Goal: Information Seeking & Learning: Learn about a topic

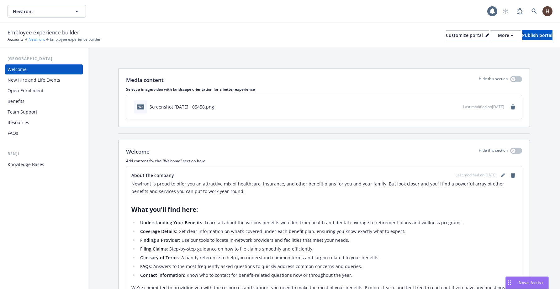
click at [38, 40] on link "Newfront" at bounding box center [37, 40] width 16 height 6
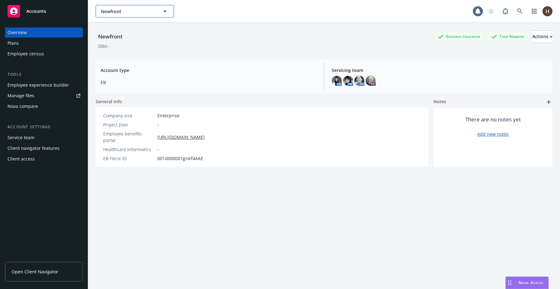
click at [118, 11] on span "Newfront" at bounding box center [128, 11] width 54 height 7
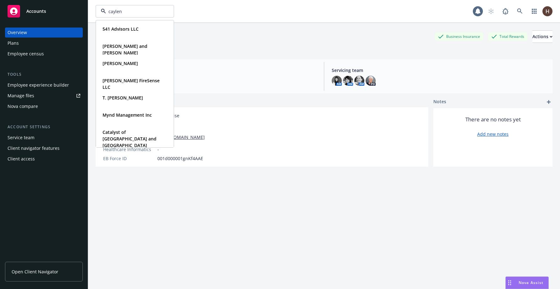
type input "caylent"
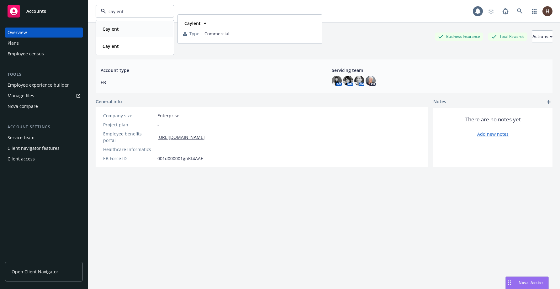
click at [125, 25] on div "Caylent" at bounding box center [135, 28] width 70 height 9
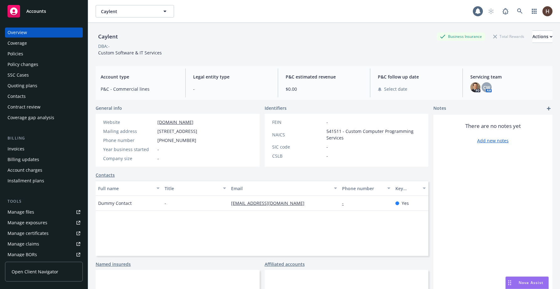
click at [128, 3] on div "Caylent Caylent 1" at bounding box center [324, 11] width 472 height 23
click at [129, 8] on span "Caylent" at bounding box center [128, 11] width 54 height 7
type input "caylent"
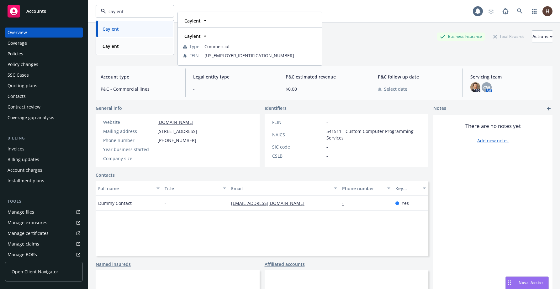
click at [127, 44] on div "Caylent" at bounding box center [135, 46] width 70 height 9
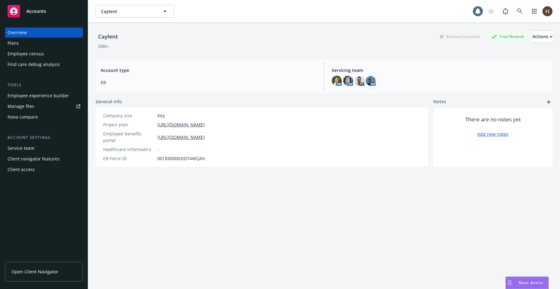
click at [49, 94] on div "Employee experience builder" at bounding box center [38, 96] width 61 height 10
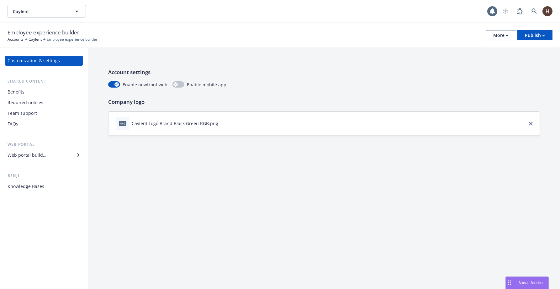
click at [30, 94] on div "Benefits" at bounding box center [44, 92] width 73 height 10
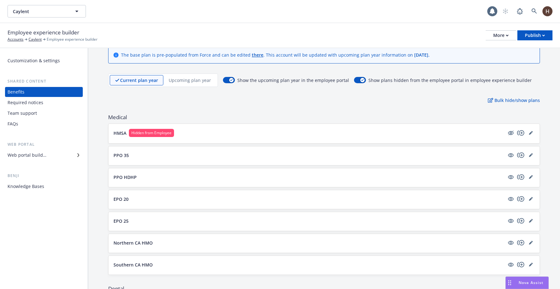
scroll to position [22, 0]
click at [528, 176] on link "editPencil" at bounding box center [531, 177] width 8 height 8
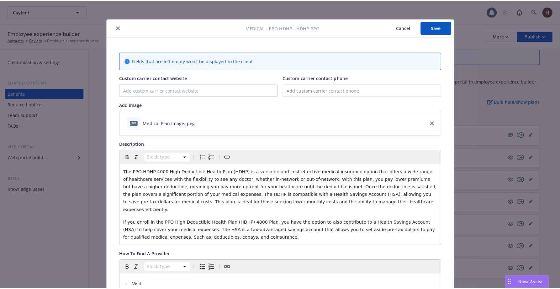
scroll to position [2, 0]
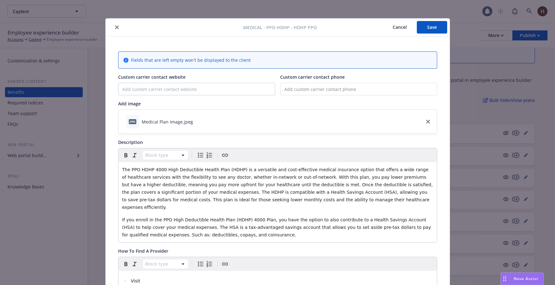
click at [116, 27] on icon "close" at bounding box center [117, 27] width 4 height 4
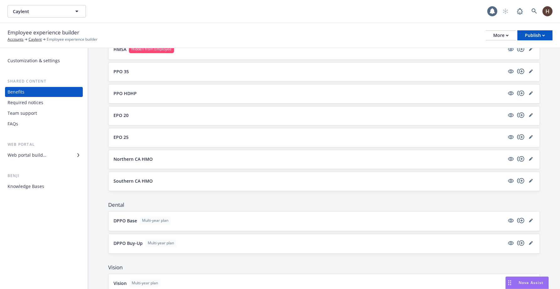
scroll to position [78, 0]
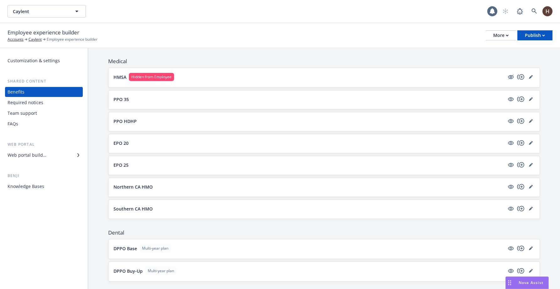
click at [128, 122] on p "PPO HDHP" at bounding box center [124, 121] width 23 height 7
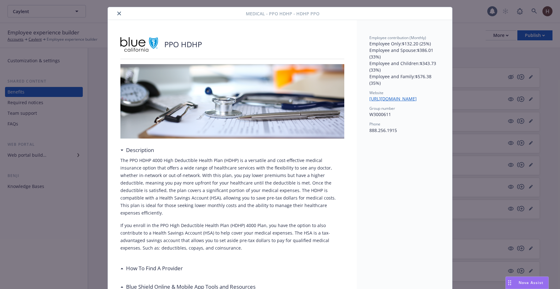
scroll to position [8, 0]
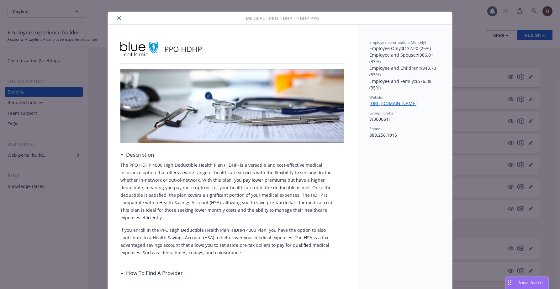
click at [120, 19] on button "close" at bounding box center [119, 18] width 8 height 8
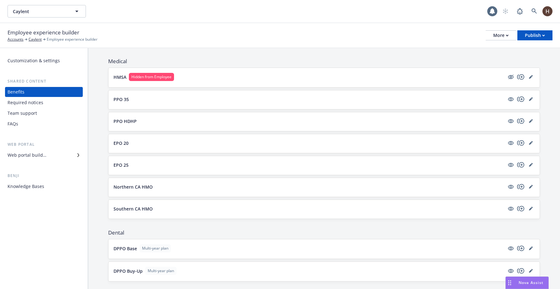
click at [123, 119] on p "PPO HDHP" at bounding box center [124, 121] width 23 height 7
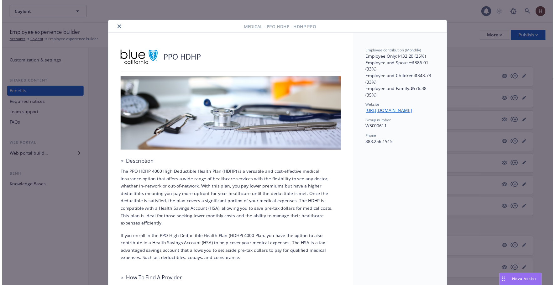
scroll to position [19, 0]
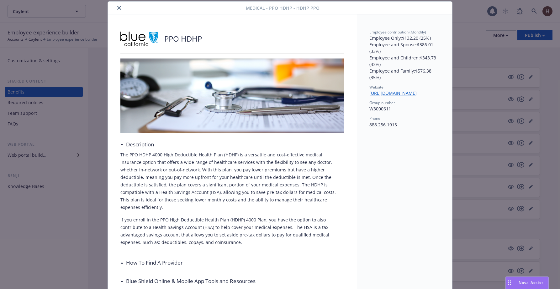
click at [117, 6] on icon "close" at bounding box center [119, 8] width 4 height 4
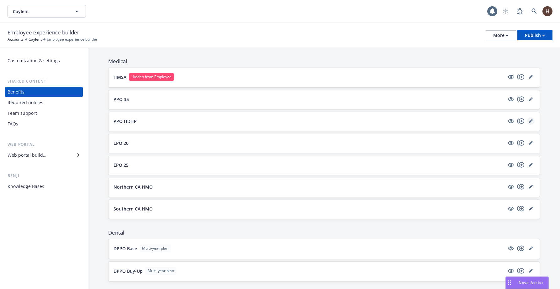
click at [529, 121] on icon "editPencil" at bounding box center [530, 121] width 3 height 3
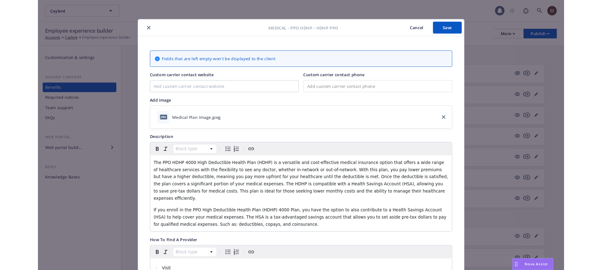
scroll to position [19, 0]
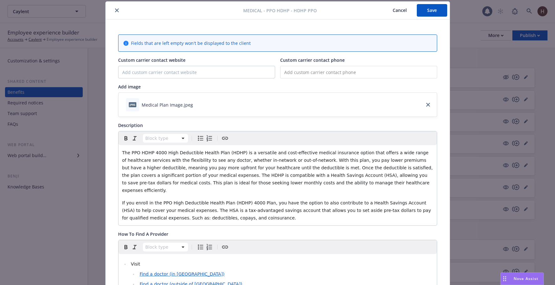
click at [393, 12] on button "Cancel" at bounding box center [400, 10] width 34 height 13
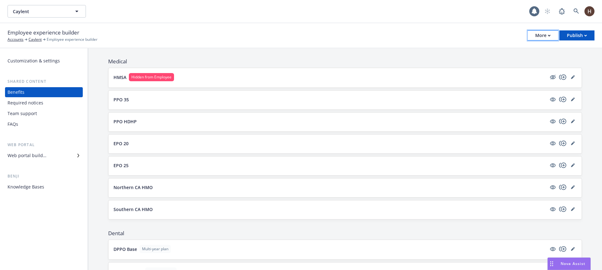
click at [538, 40] on div "More" at bounding box center [542, 35] width 15 height 9
click at [529, 64] on link "Copy portal link" at bounding box center [510, 62] width 93 height 13
click at [127, 121] on p "PPO HDHP" at bounding box center [124, 121] width 23 height 7
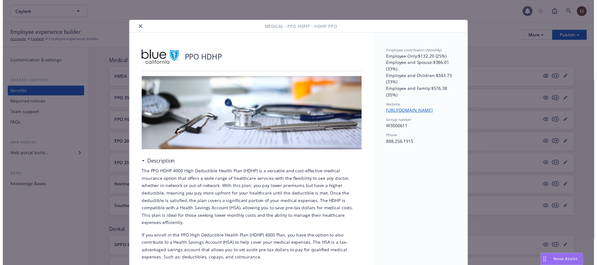
scroll to position [19, 0]
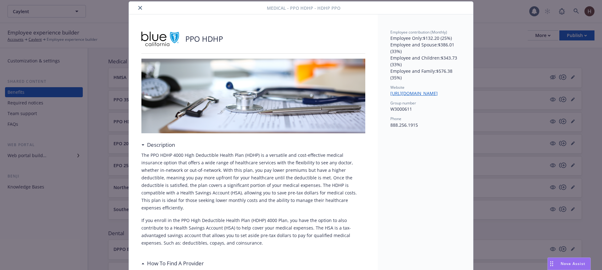
click at [138, 9] on icon "close" at bounding box center [140, 8] width 4 height 4
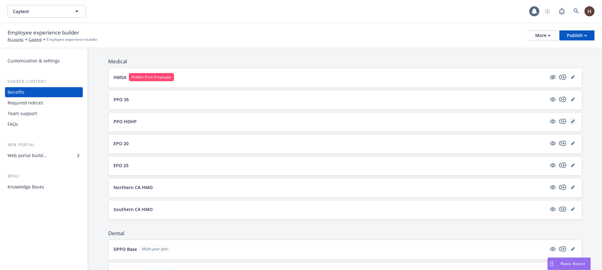
click at [559, 124] on link "editPencil" at bounding box center [573, 121] width 8 height 8
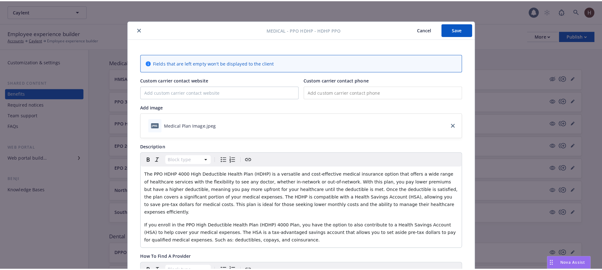
scroll to position [19, 0]
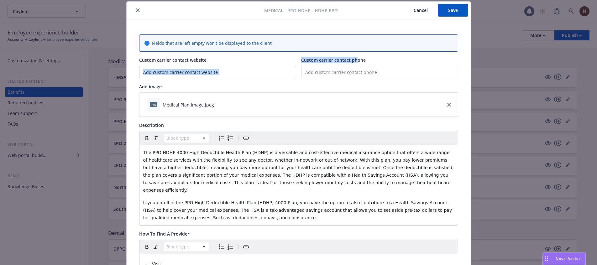
drag, startPoint x: 296, startPoint y: 61, endPoint x: 356, endPoint y: 61, distance: 59.8
click at [353, 61] on div "Custom carrier contact website Custom carrier contact phone" at bounding box center [298, 68] width 319 height 22
click at [357, 61] on span "Custom carrier contact phone" at bounding box center [333, 60] width 65 height 6
click at [136, 12] on icon "close" at bounding box center [138, 10] width 4 height 4
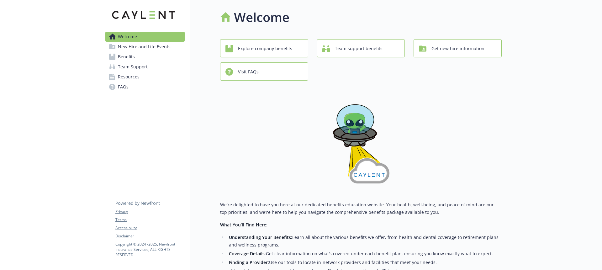
click at [109, 56] on icon at bounding box center [112, 57] width 6 height 6
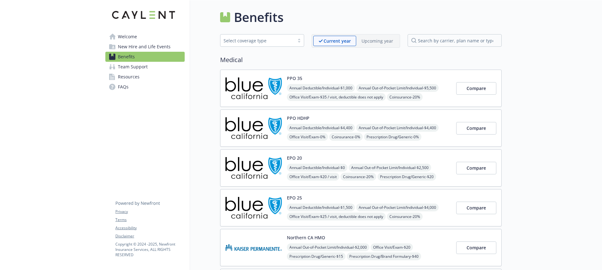
click at [310, 116] on div "PPO HDHP Annual Deductible/Individual - $4,400 Annual Out-of-Pocket Limit/Indiv…" at bounding box center [369, 128] width 164 height 27
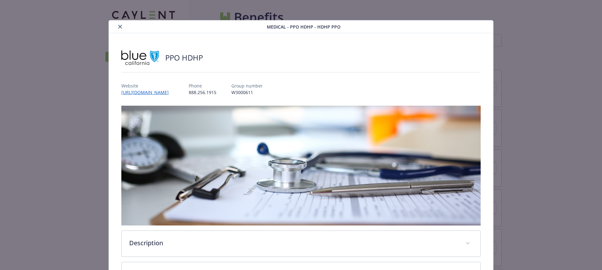
scroll to position [19, 0]
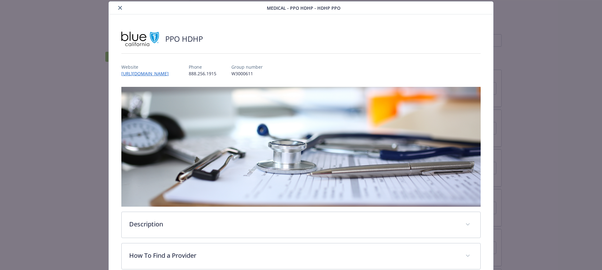
click at [118, 7] on icon "close" at bounding box center [120, 8] width 4 height 4
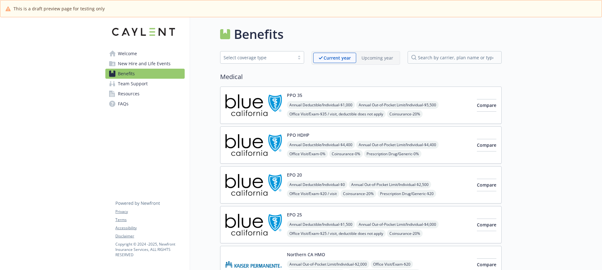
click at [313, 139] on div "PPO HDHP Annual Deductible/Individual - $4,400 Annual Out-of-Pocket Limit/Indiv…" at bounding box center [379, 145] width 185 height 27
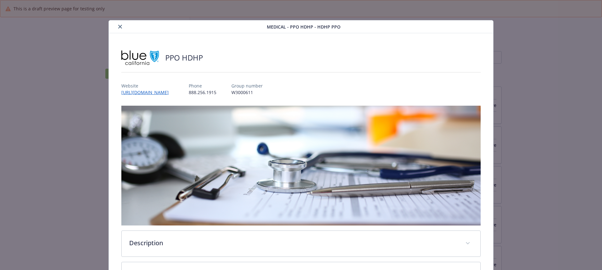
scroll to position [19, 0]
